Goal: Find specific page/section: Find specific page/section

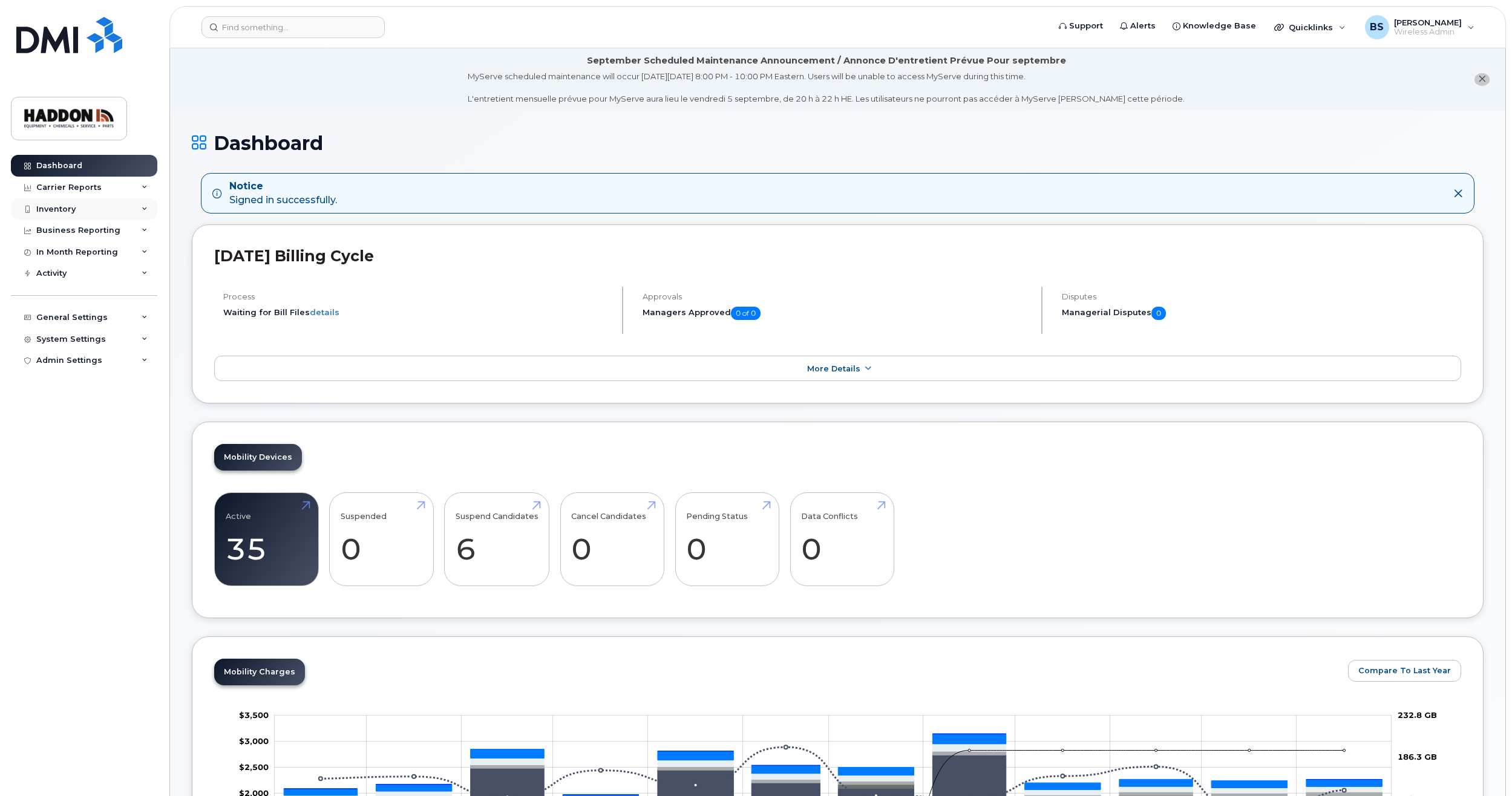
click at [142, 208] on icon at bounding box center [144, 209] width 6 height 6
click at [107, 226] on link "Mobility Devices" at bounding box center [94, 231] width 125 height 23
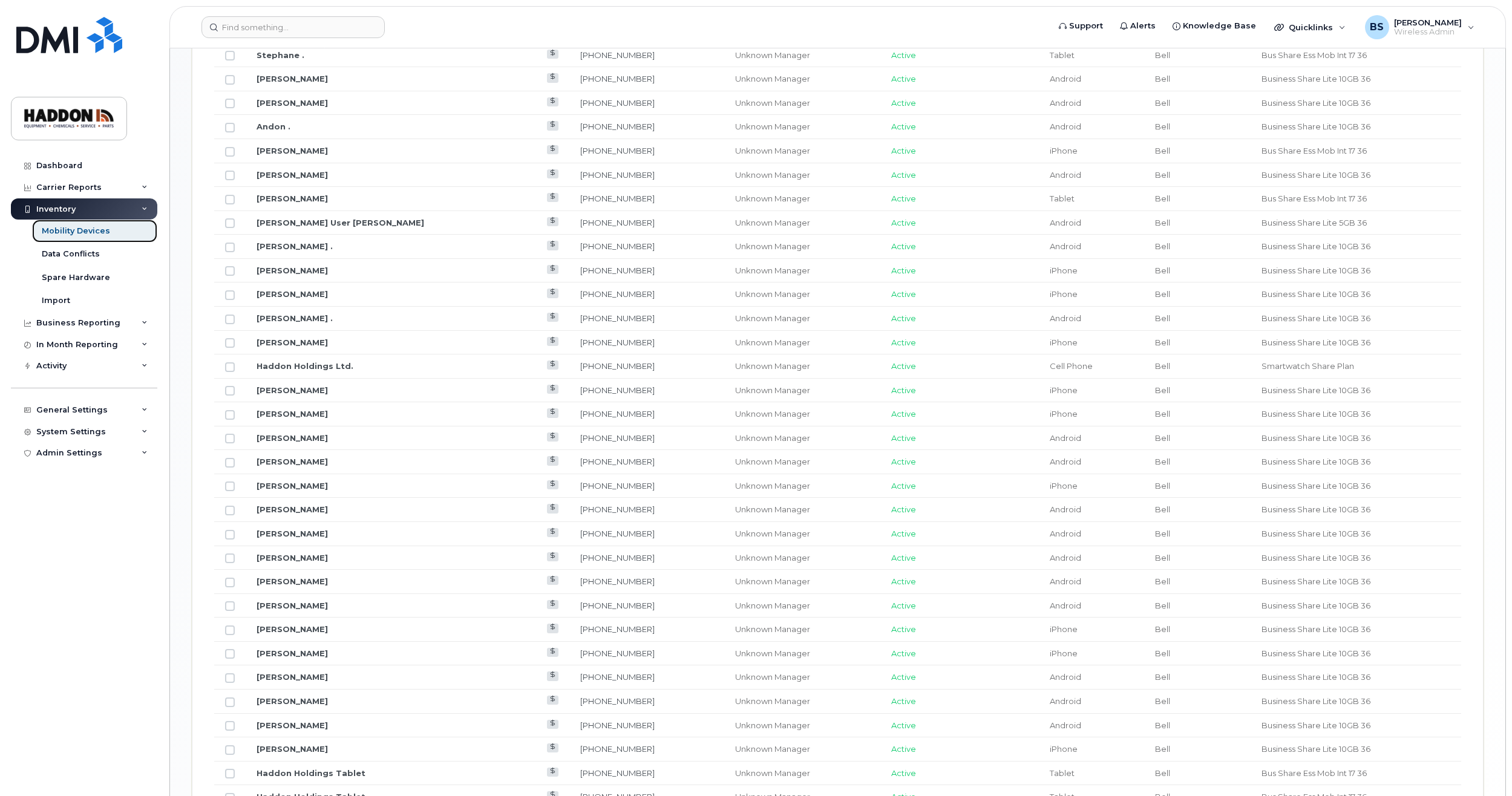
scroll to position [780, 0]
click at [287, 178] on link "Glenn Lutes" at bounding box center [292, 174] width 71 height 10
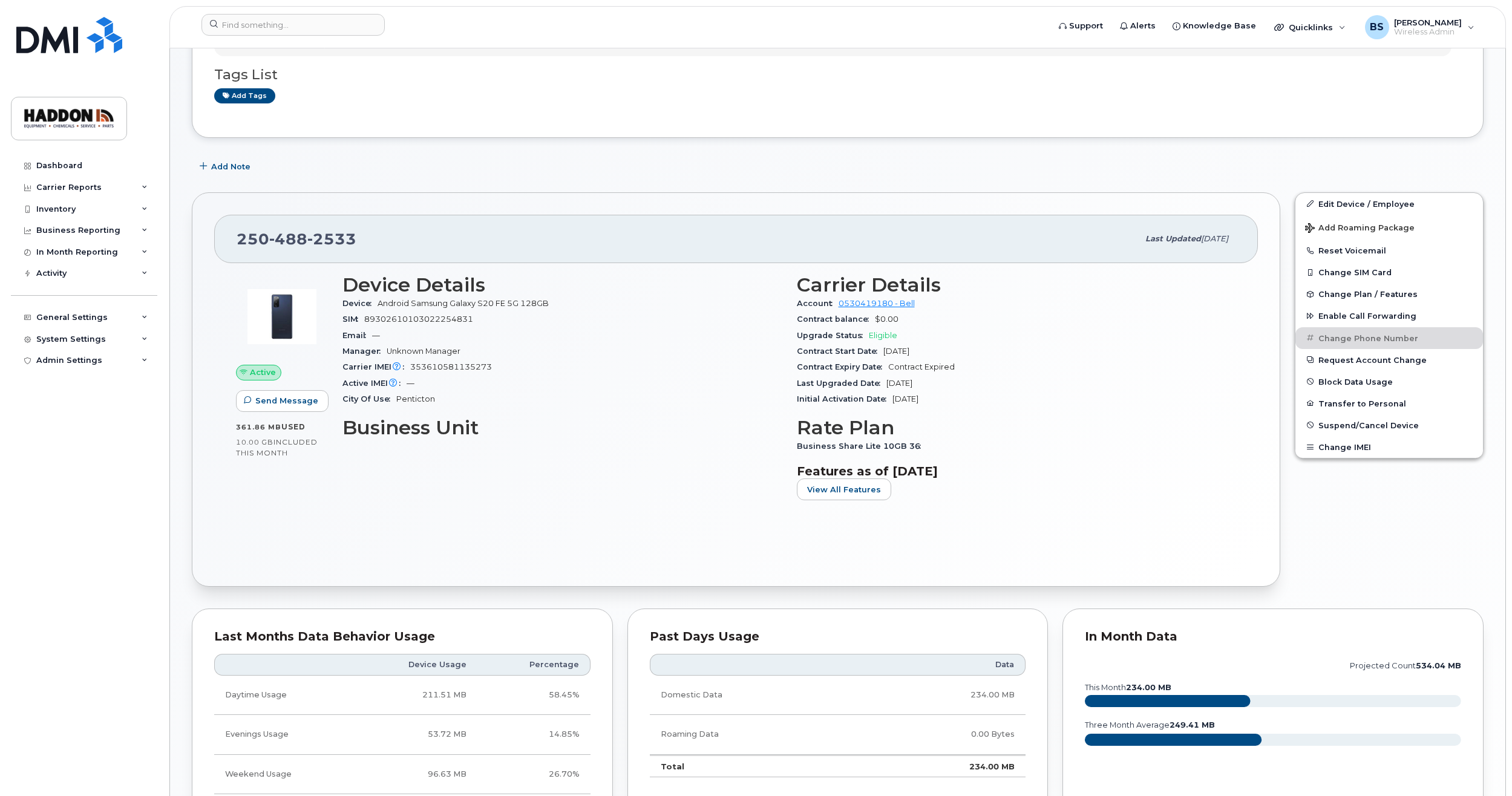
scroll to position [184, 0]
click at [98, 213] on div "Inventory" at bounding box center [84, 209] width 147 height 22
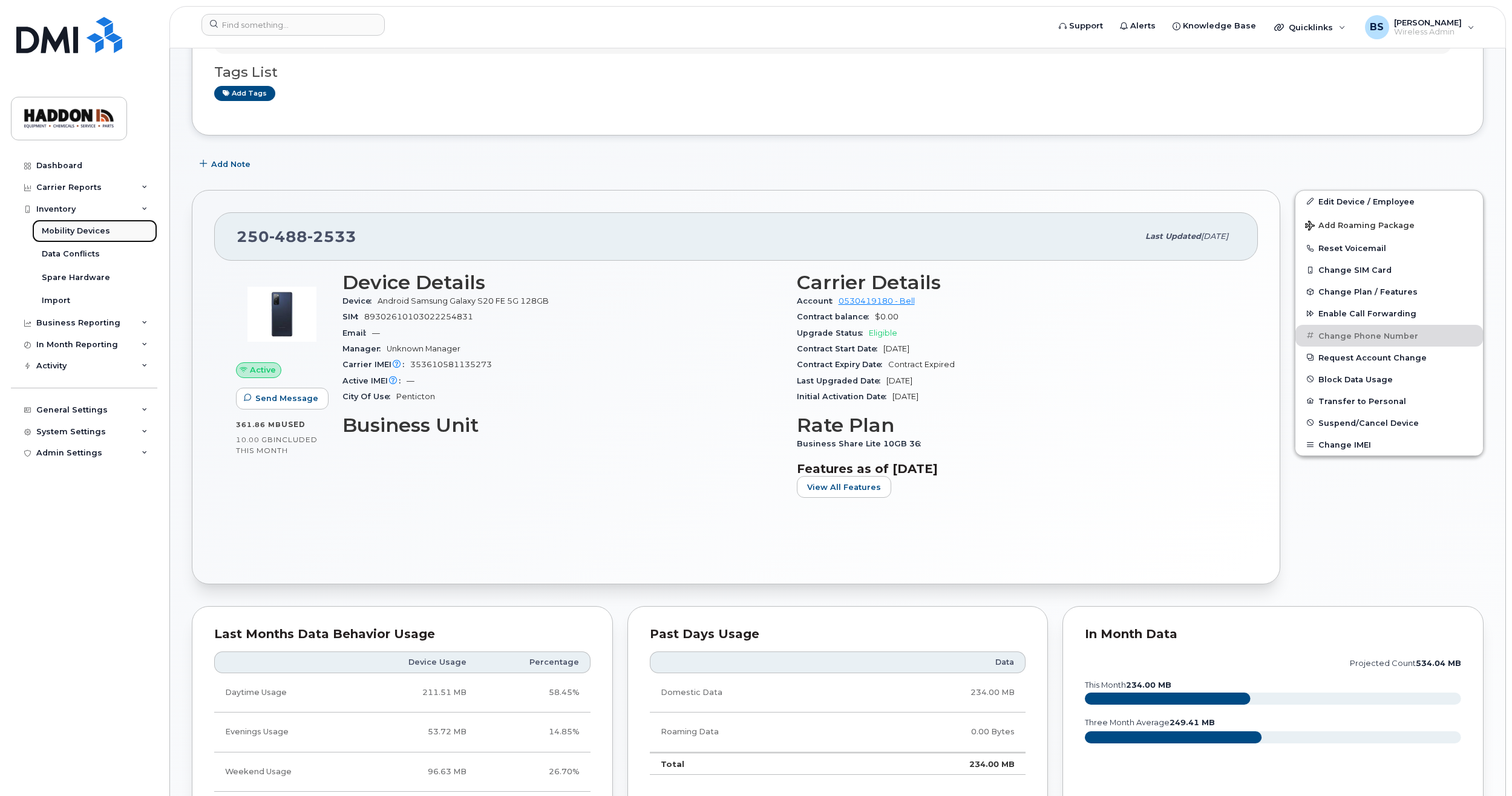
click at [98, 232] on div "Mobility Devices" at bounding box center [75, 230] width 68 height 11
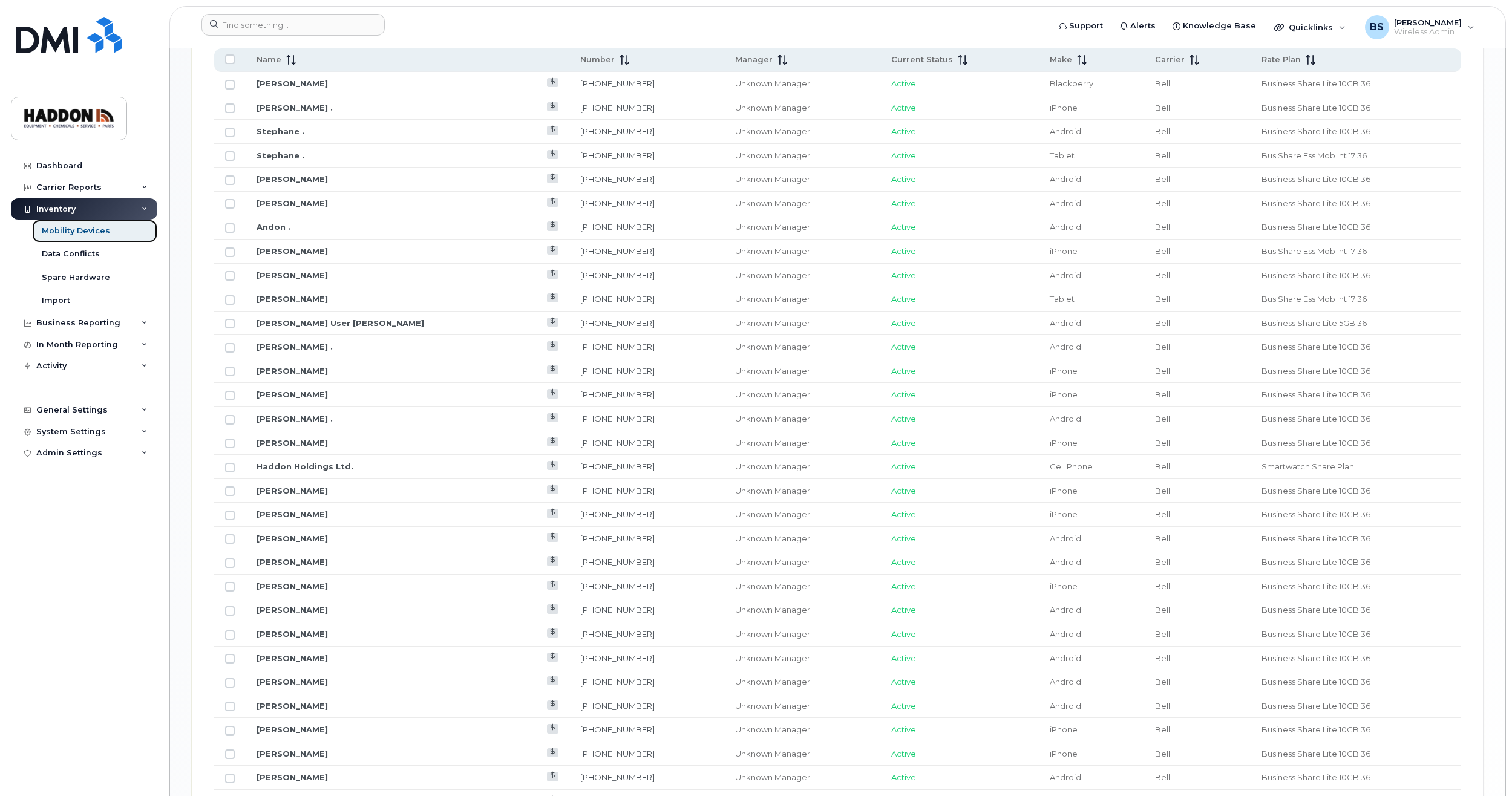
scroll to position [701, 0]
click at [352, 289] on td "Greg Schell" at bounding box center [408, 299] width 324 height 25
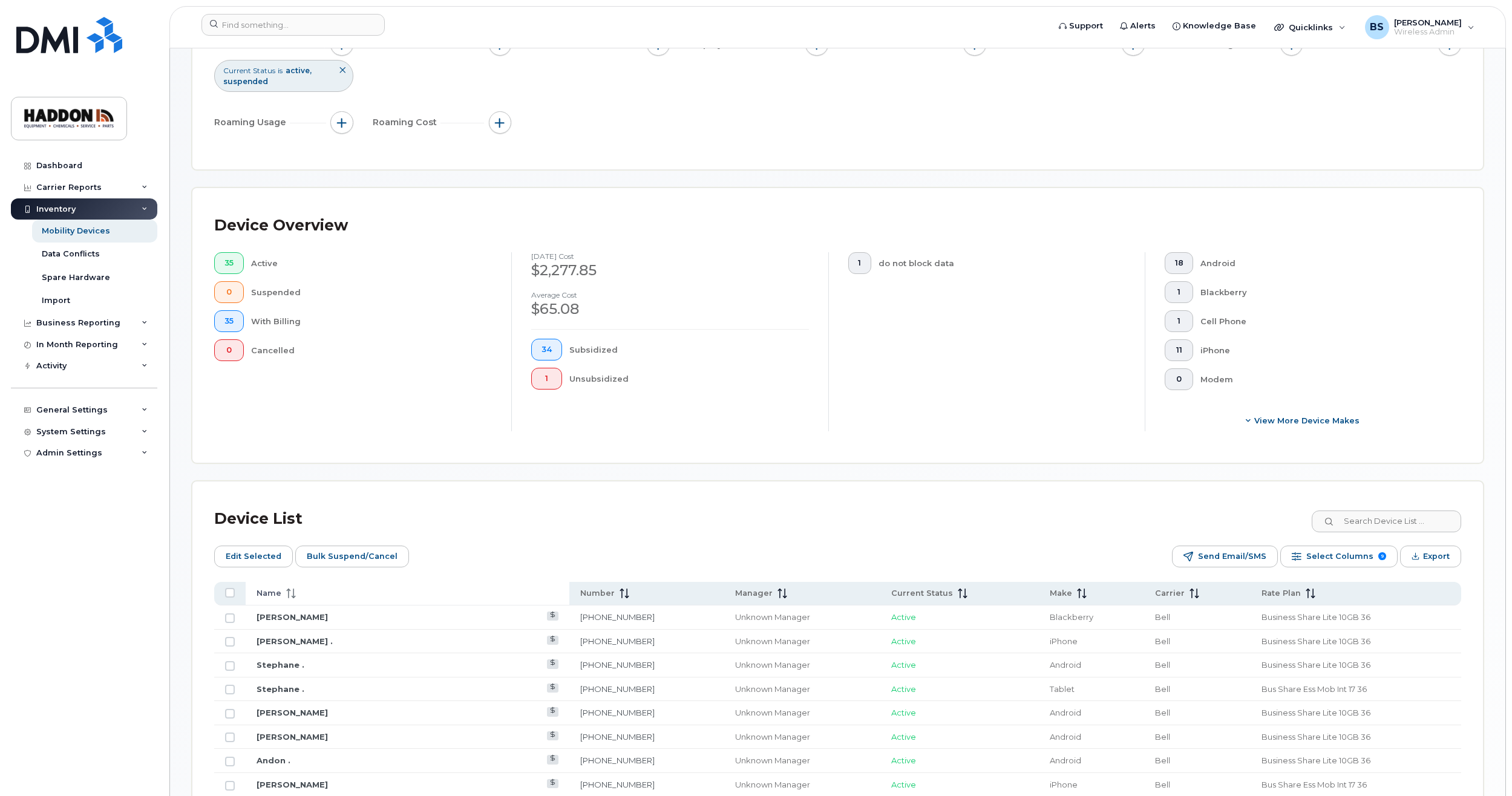
scroll to position [0, 0]
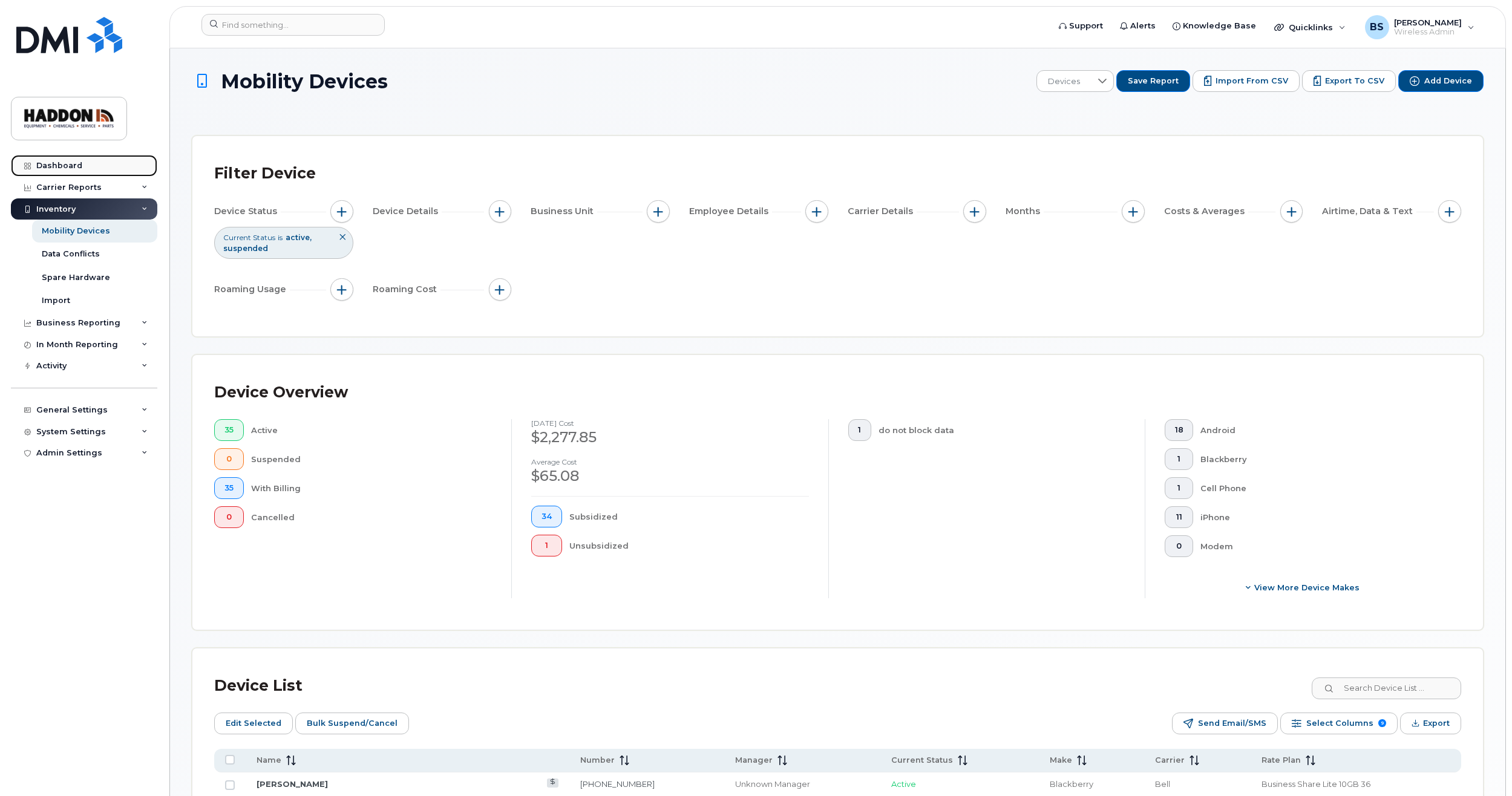
click at [88, 164] on link "Dashboard" at bounding box center [84, 166] width 147 height 22
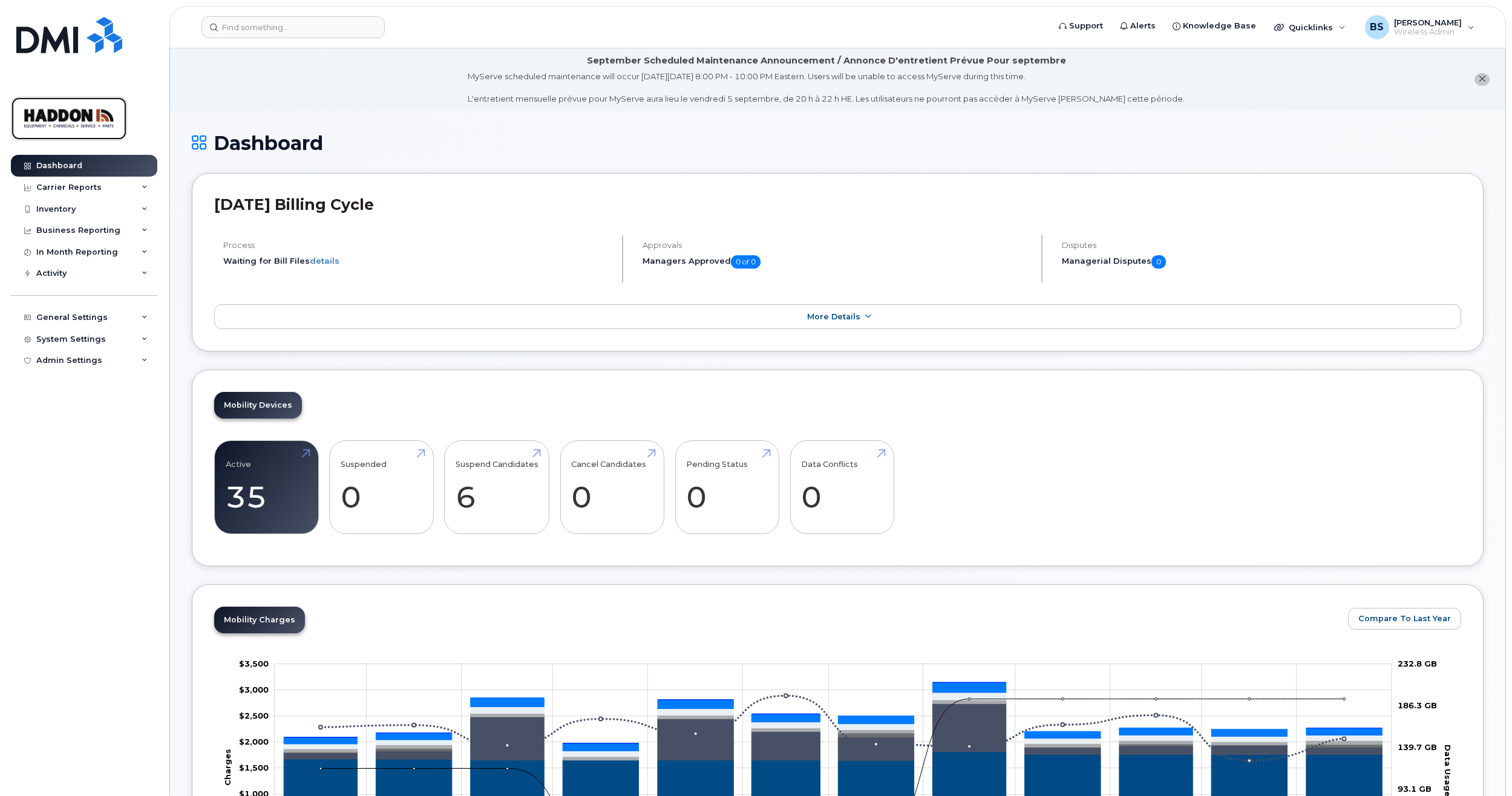
click at [76, 103] on img at bounding box center [69, 118] width 93 height 35
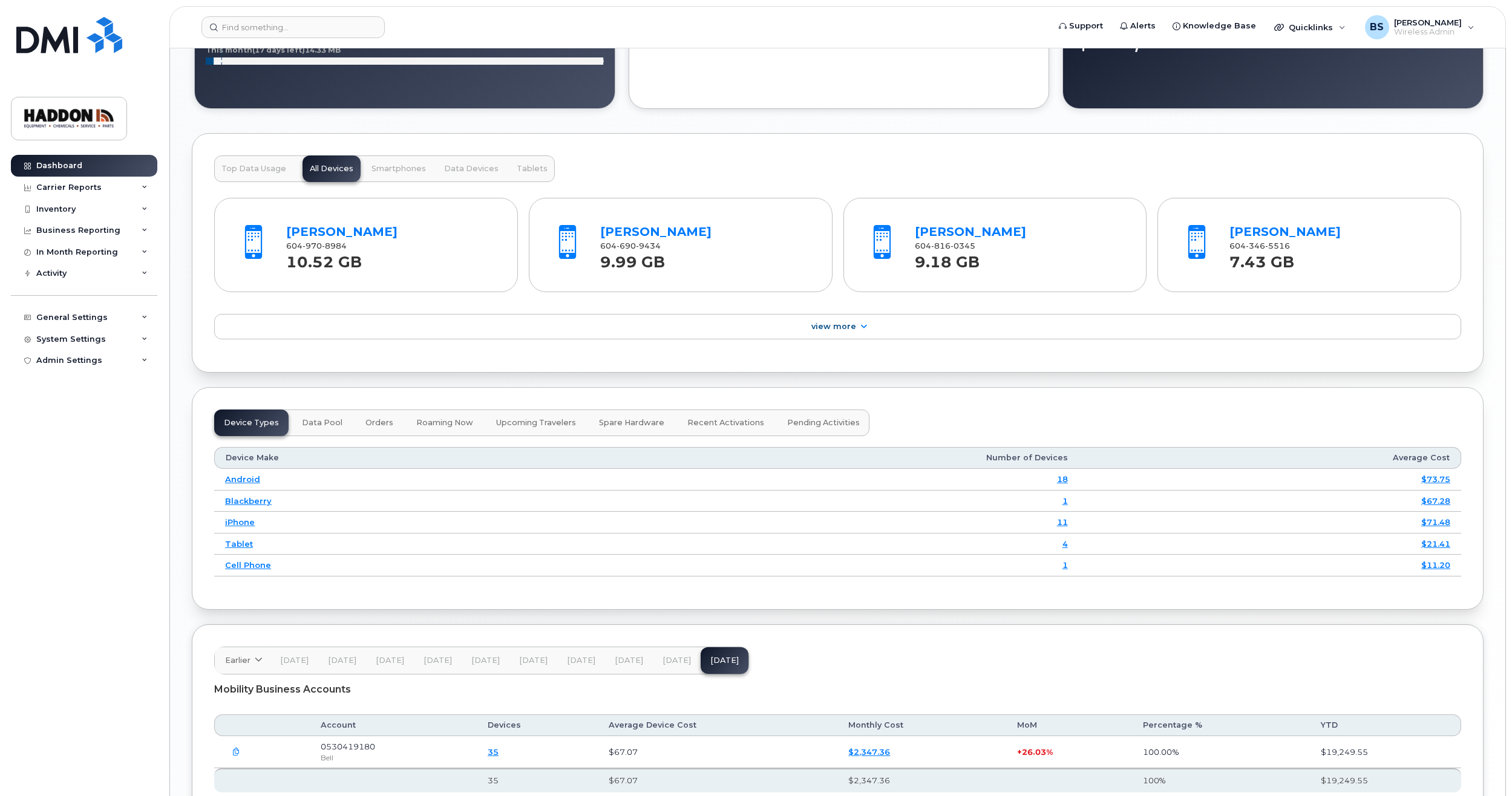
scroll to position [1257, 0]
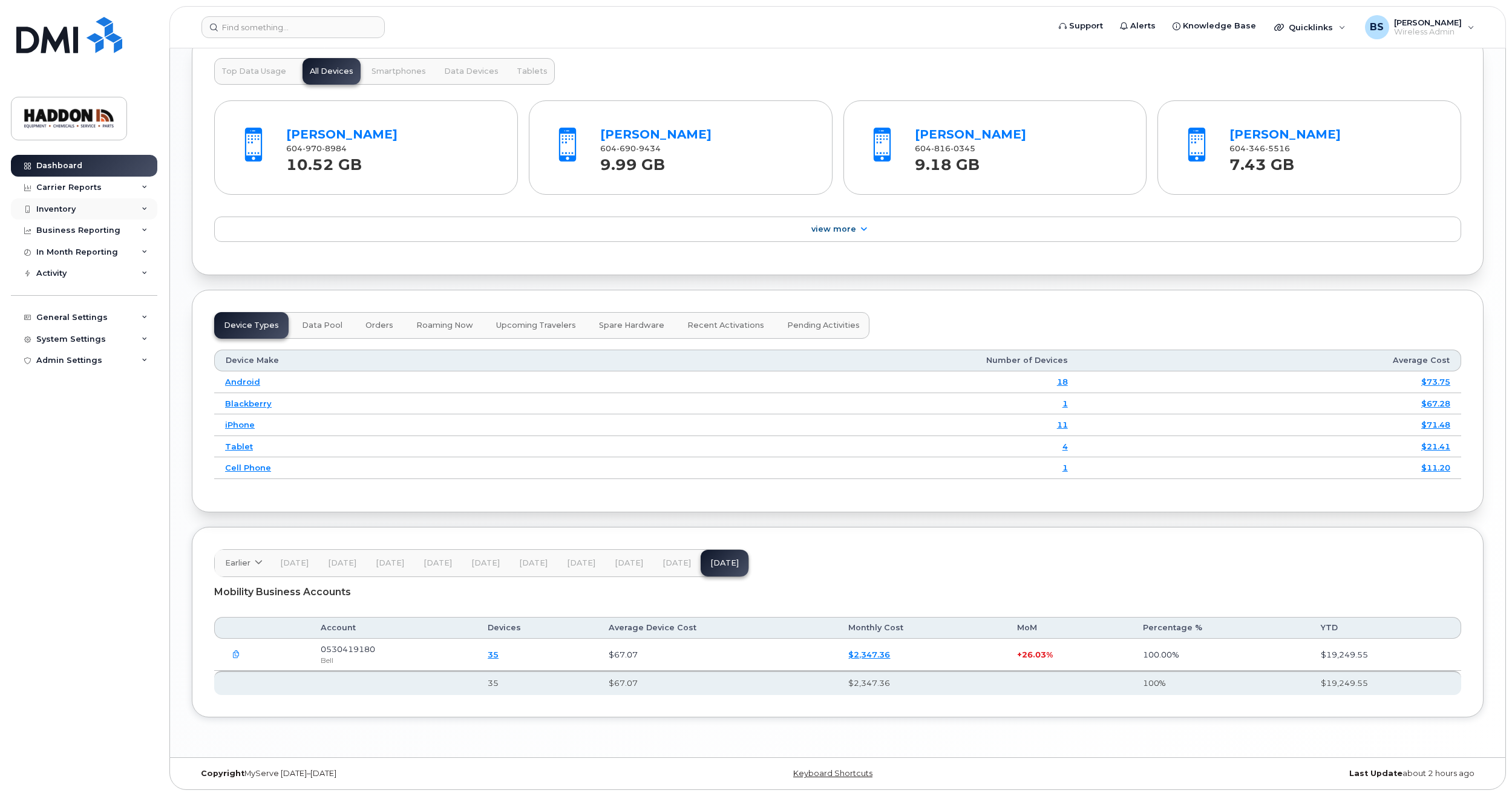
click at [142, 212] on icon at bounding box center [144, 209] width 6 height 6
click at [85, 233] on div "Mobility Devices" at bounding box center [75, 230] width 68 height 11
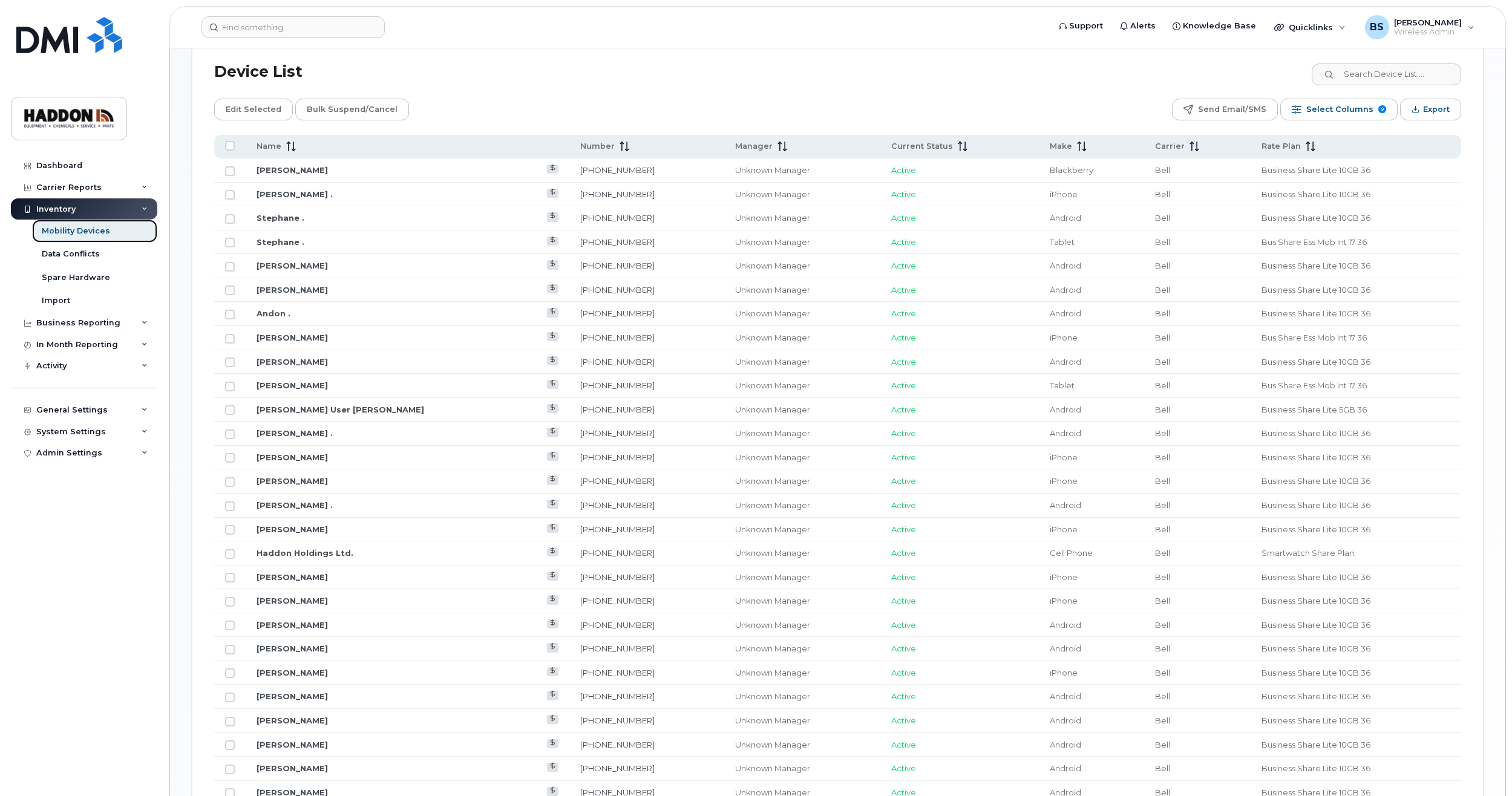
scroll to position [662, 0]
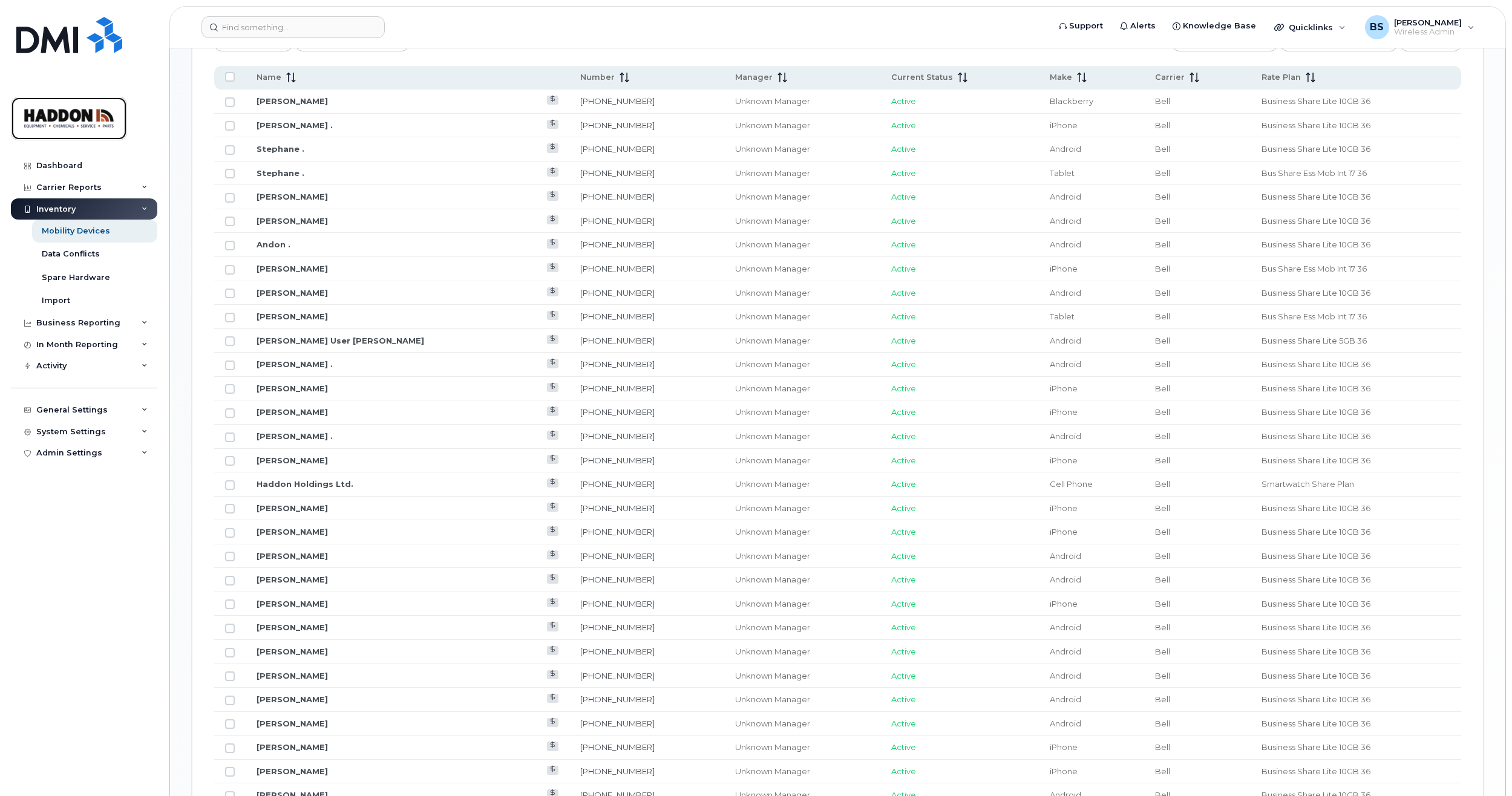
click at [95, 129] on img at bounding box center [69, 118] width 93 height 35
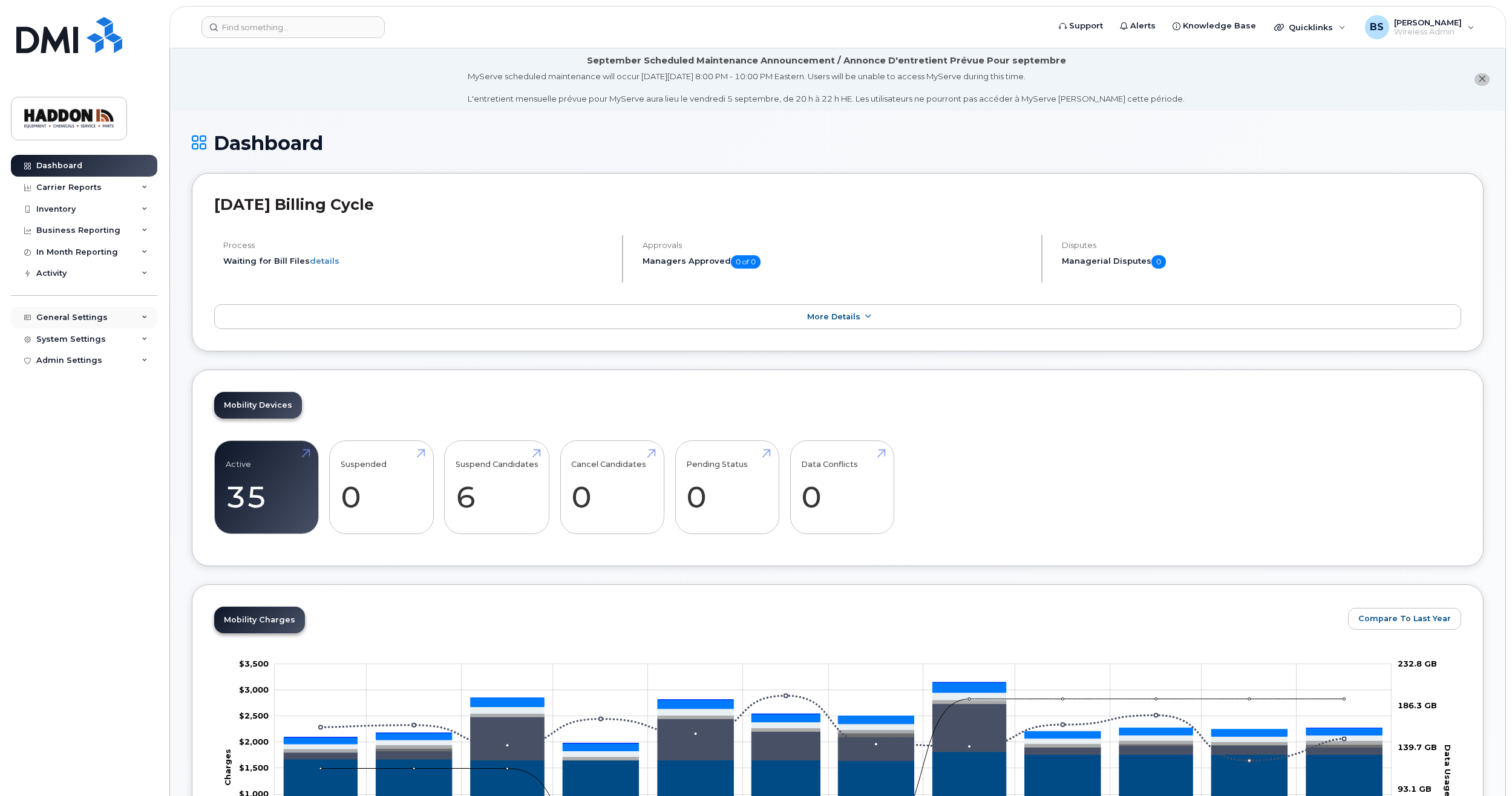
click at [143, 315] on icon at bounding box center [144, 317] width 6 height 6
click at [64, 336] on div "My Account" at bounding box center [66, 339] width 49 height 11
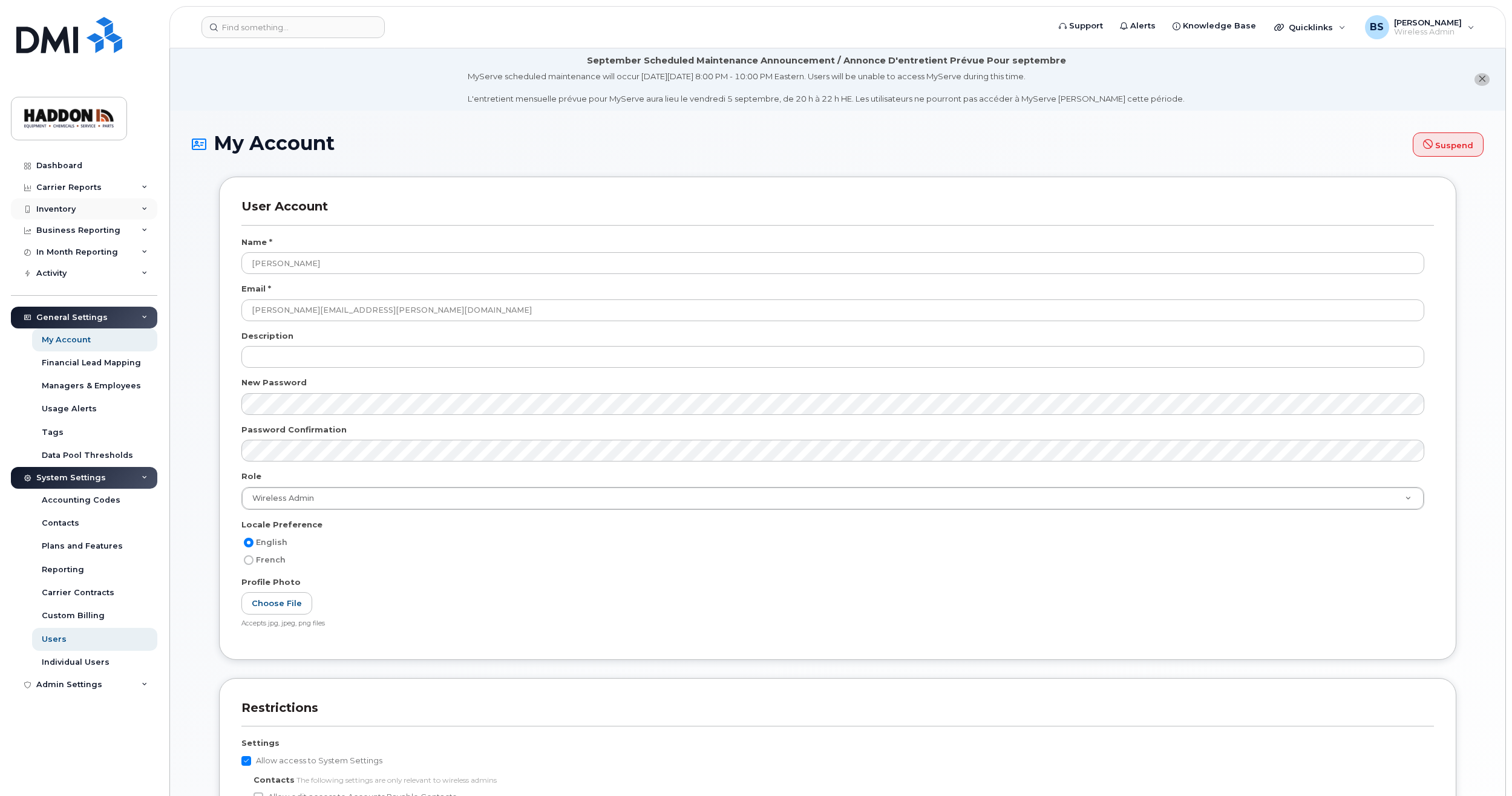
click at [140, 208] on div "Inventory" at bounding box center [84, 209] width 147 height 22
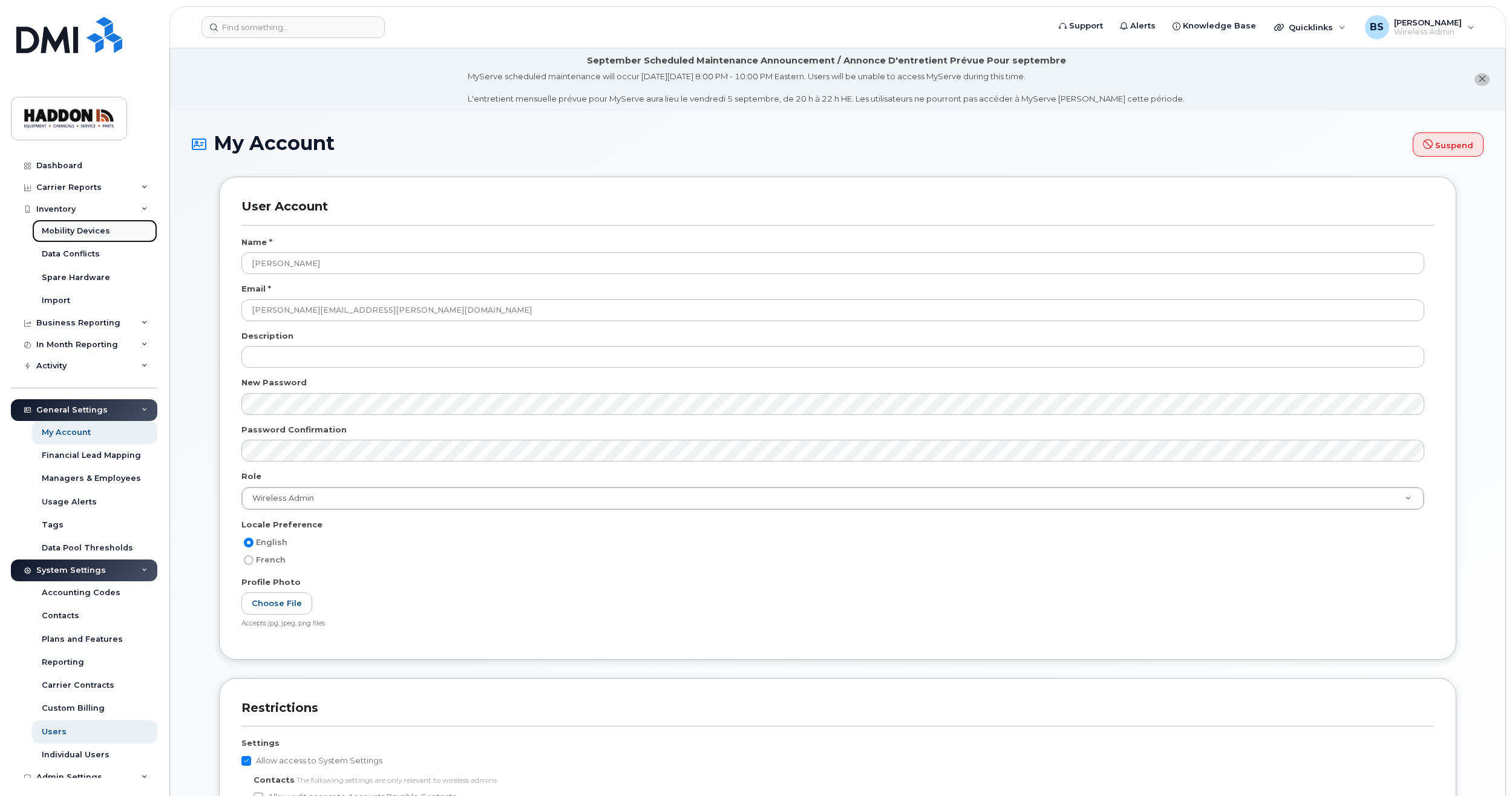
click at [92, 227] on div "Mobility Devices" at bounding box center [75, 230] width 68 height 11
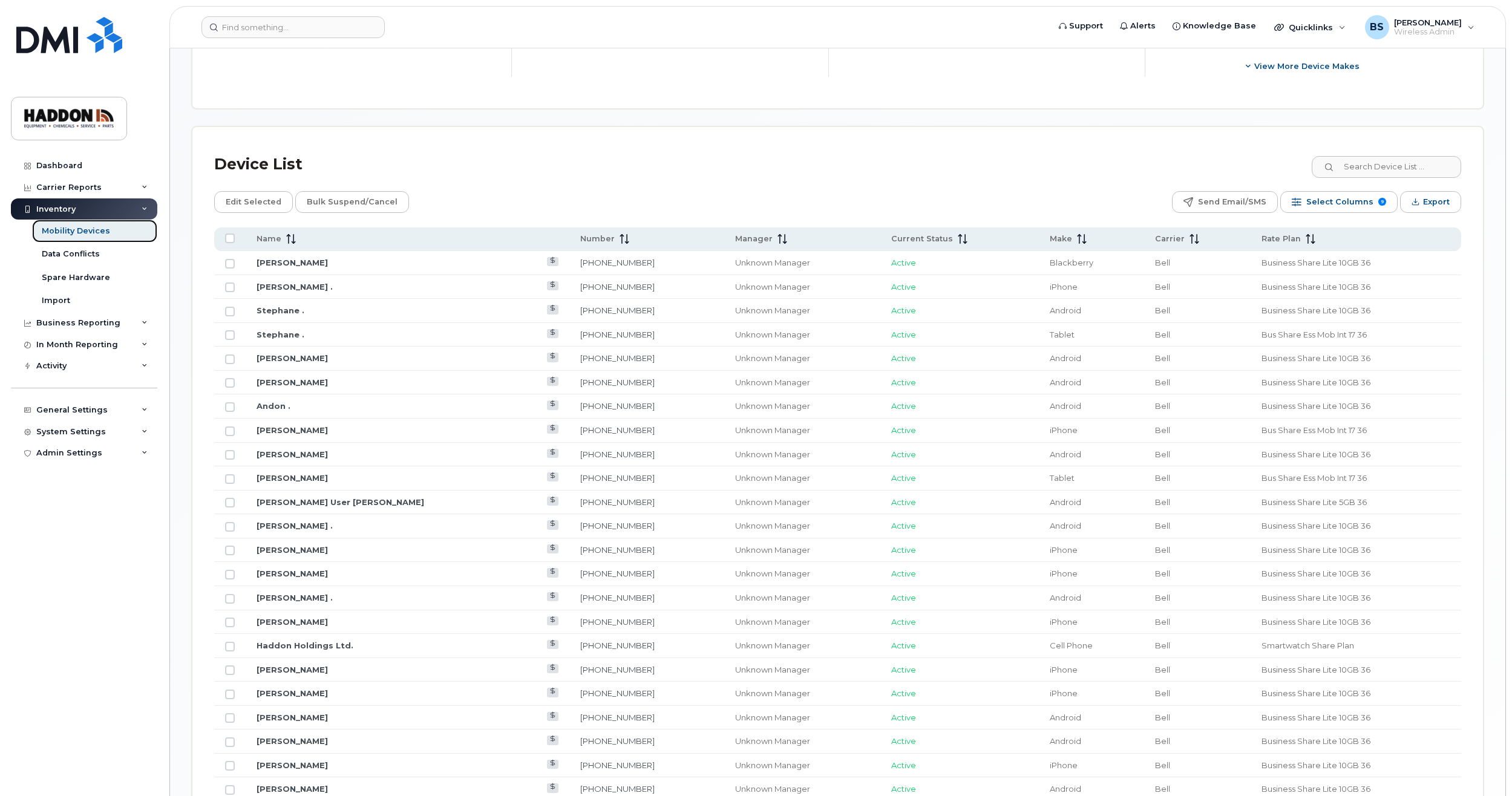
scroll to position [507, 0]
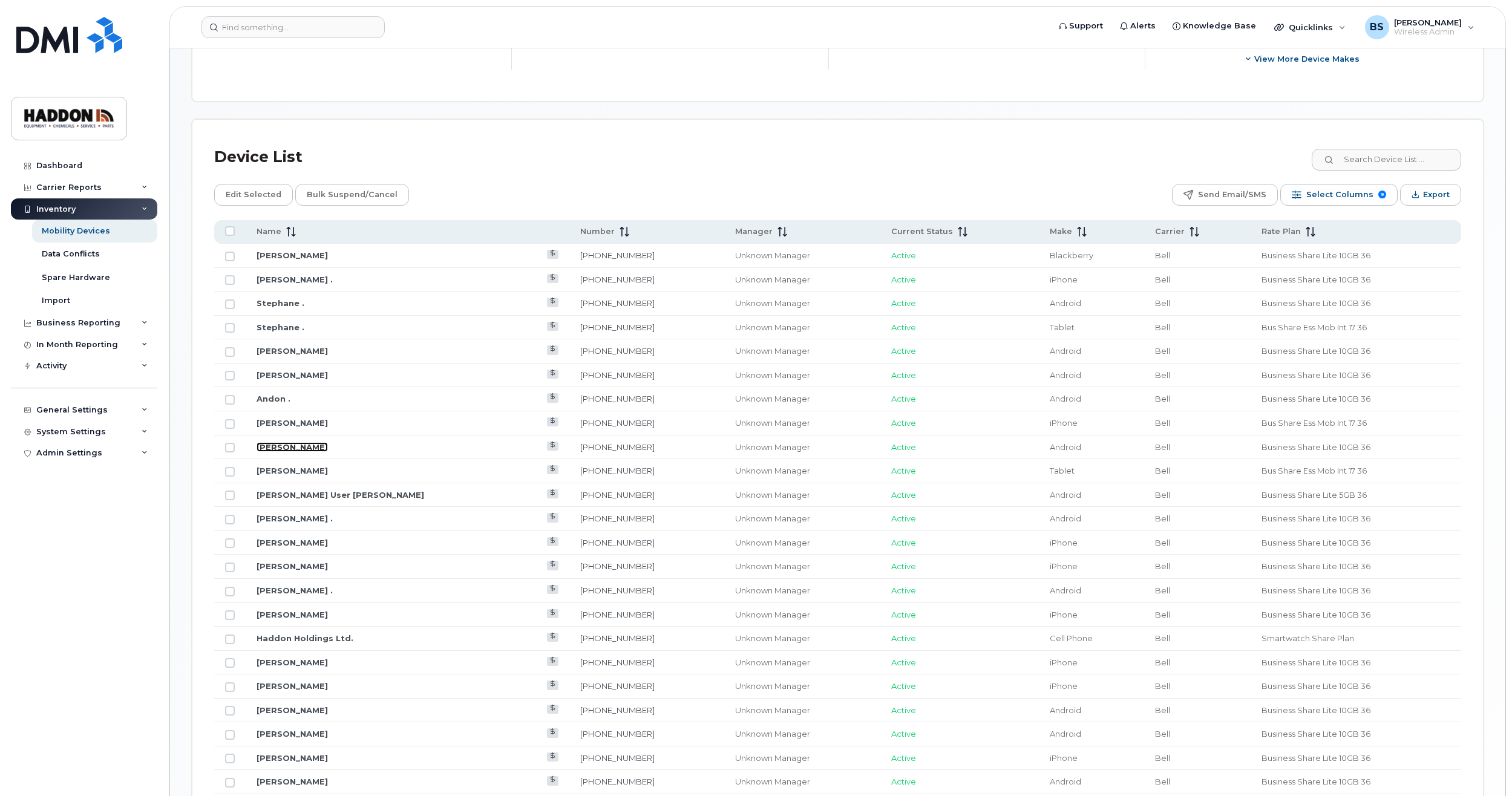
click at [285, 447] on link "[PERSON_NAME]" at bounding box center [292, 447] width 71 height 10
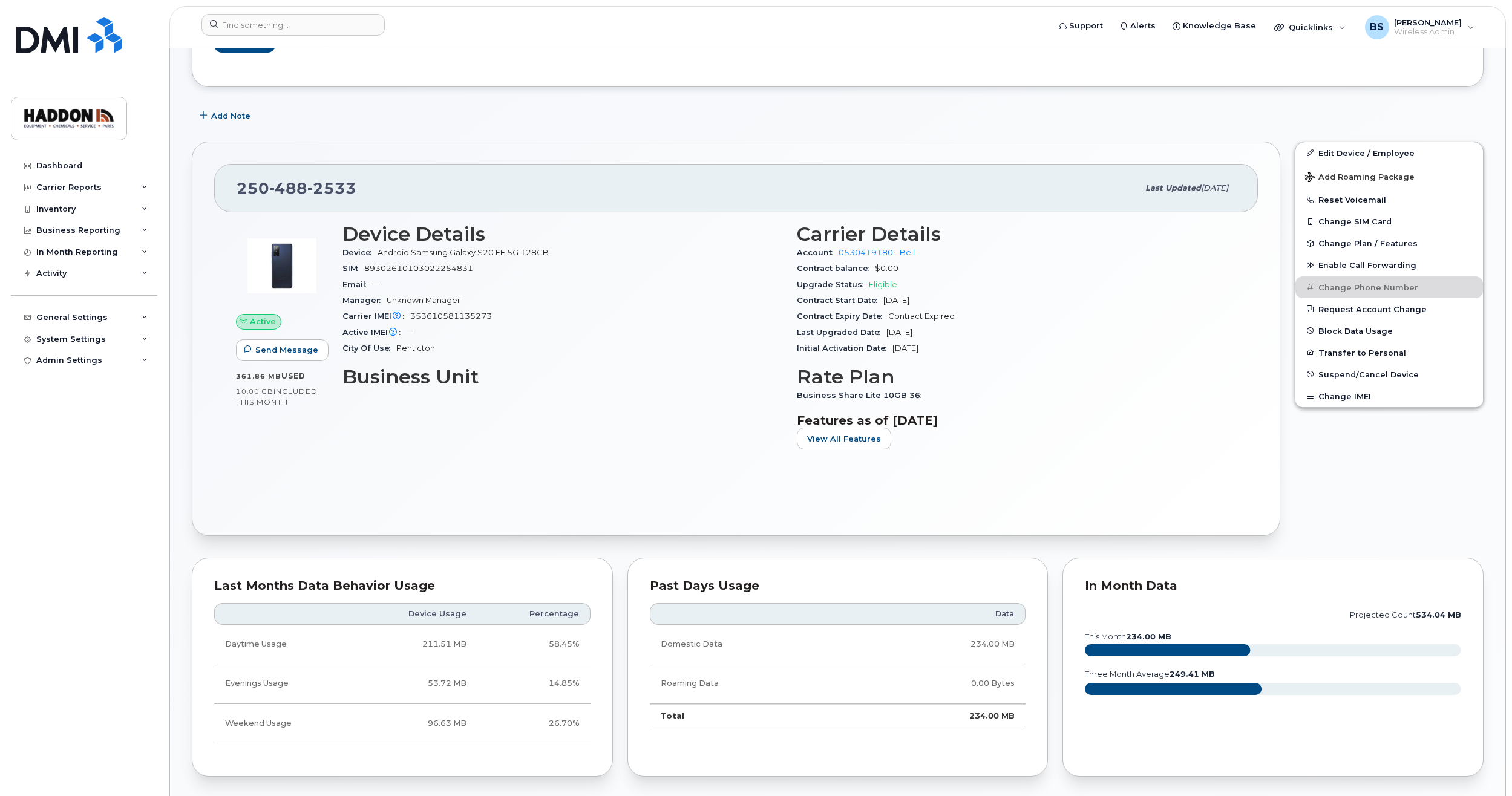
scroll to position [232, 0]
click at [90, 210] on div "Inventory" at bounding box center [84, 209] width 147 height 22
click at [89, 237] on div "Mobility Devices" at bounding box center [75, 230] width 68 height 11
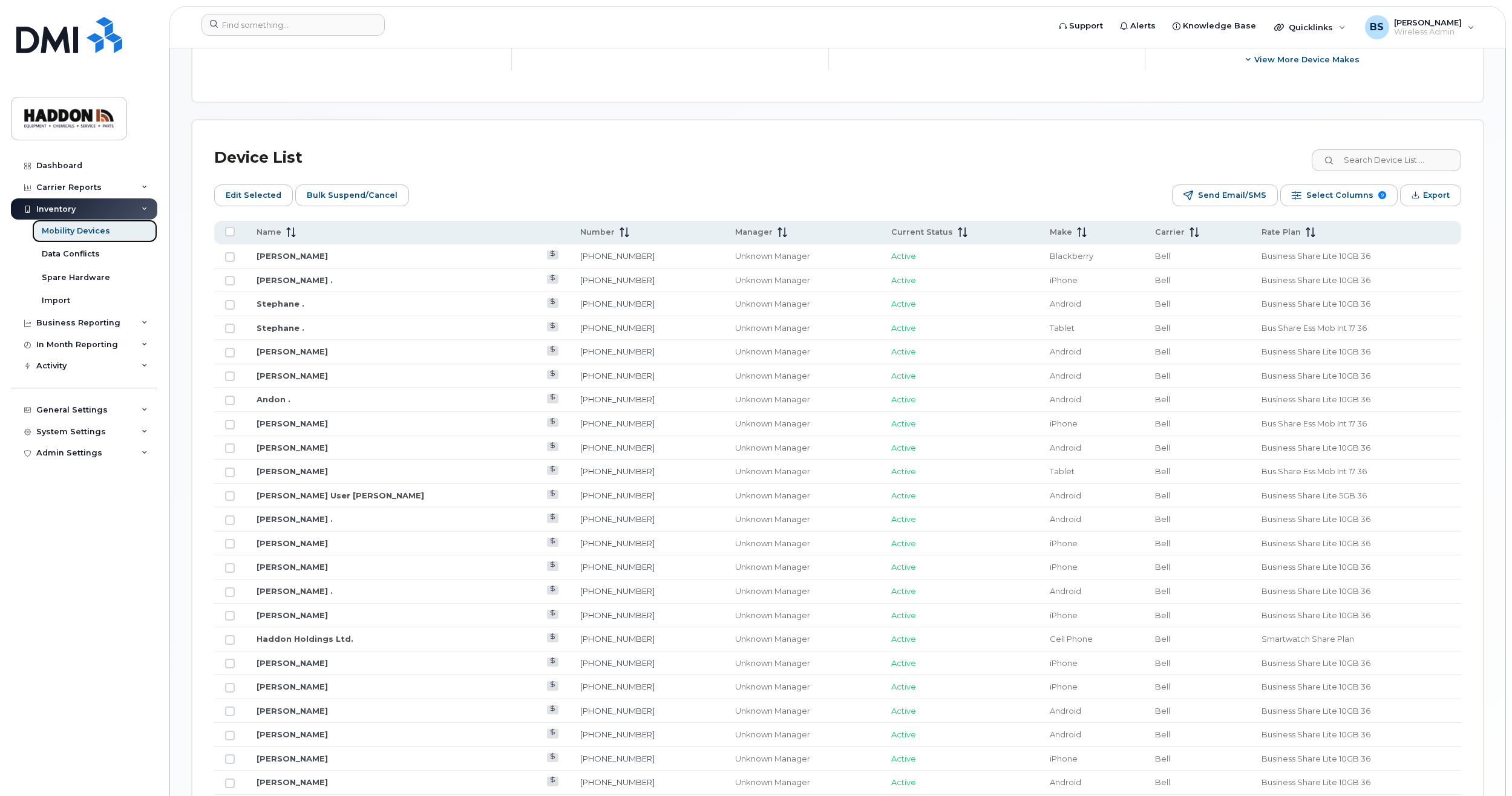
scroll to position [544, 0]
